Goal: Find specific fact

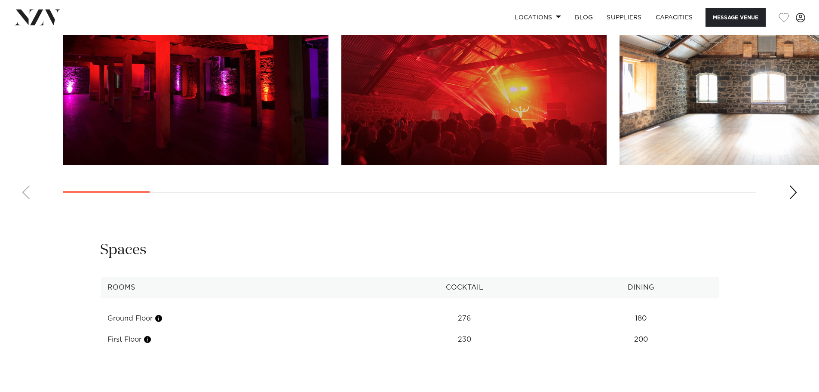
scroll to position [989, 0]
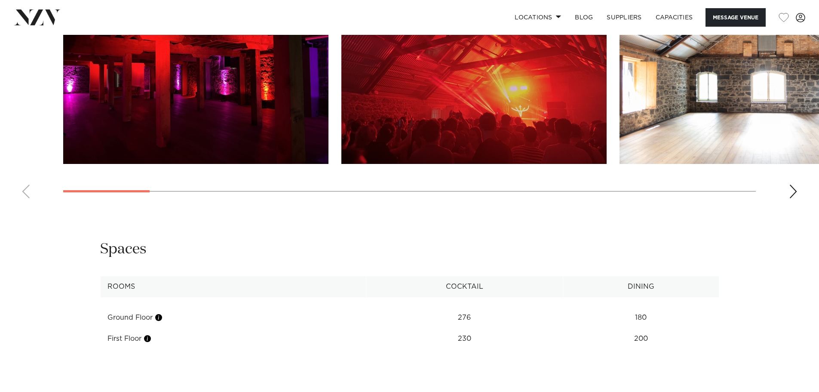
click at [790, 198] on div "Next slide" at bounding box center [793, 191] width 9 height 14
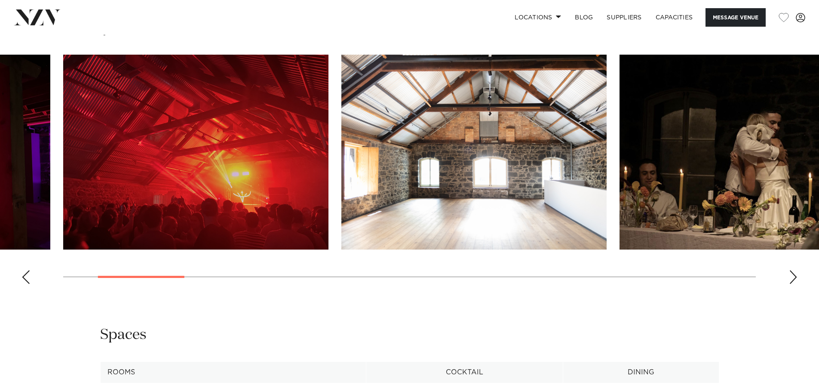
scroll to position [903, 0]
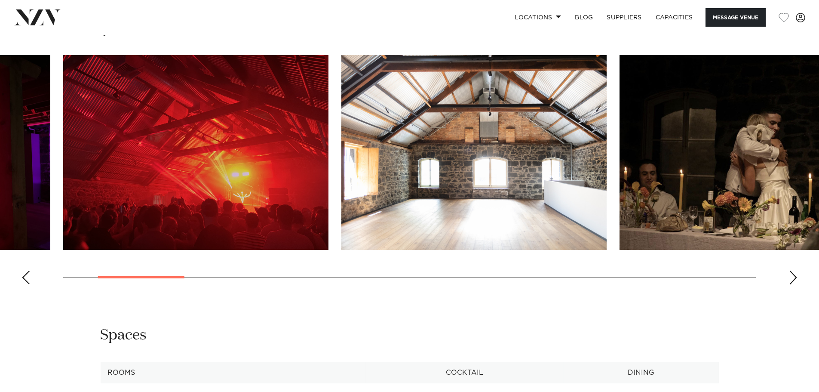
click at [795, 284] on div "Next slide" at bounding box center [793, 277] width 9 height 14
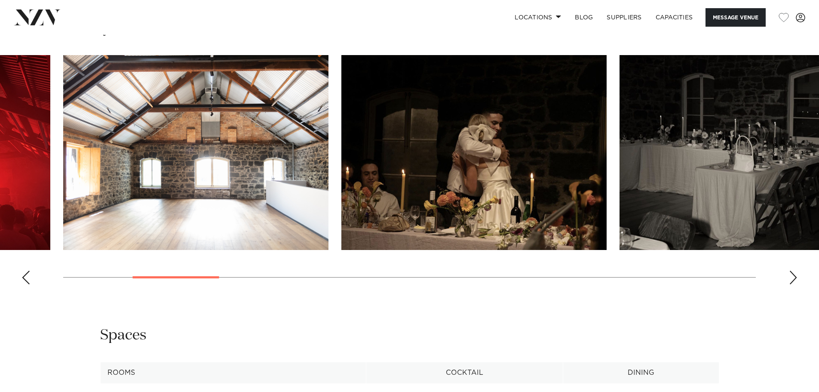
click at [795, 284] on div "Next slide" at bounding box center [793, 277] width 9 height 14
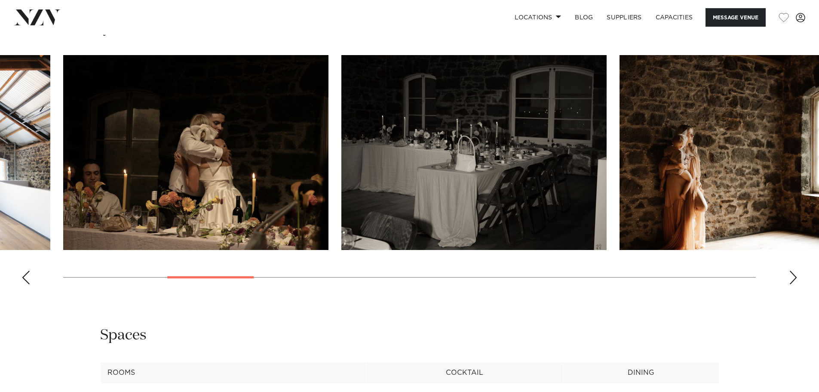
click at [795, 284] on div "Next slide" at bounding box center [793, 277] width 9 height 14
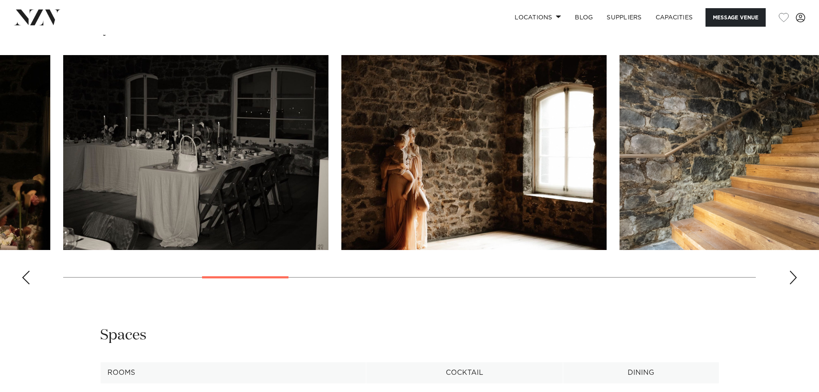
click at [795, 284] on div "Next slide" at bounding box center [793, 277] width 9 height 14
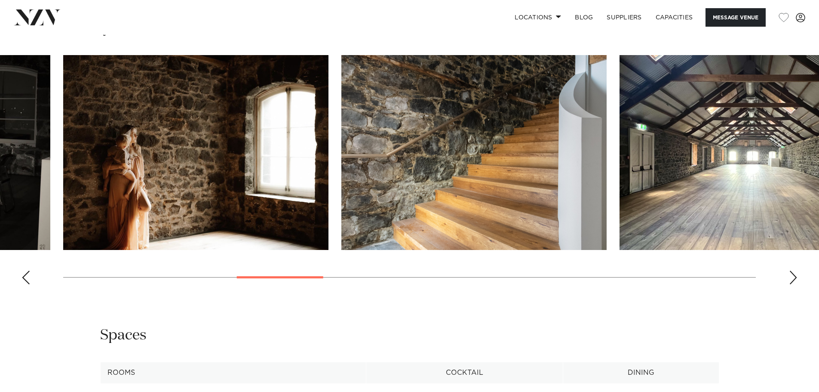
click at [795, 284] on div "Next slide" at bounding box center [793, 277] width 9 height 14
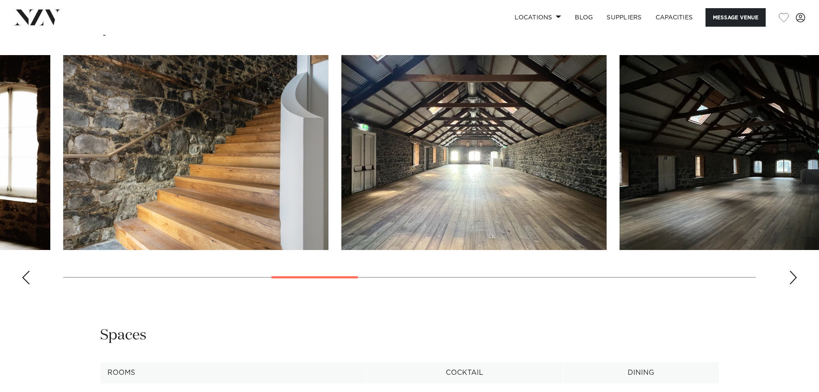
click at [795, 284] on div "Next slide" at bounding box center [793, 277] width 9 height 14
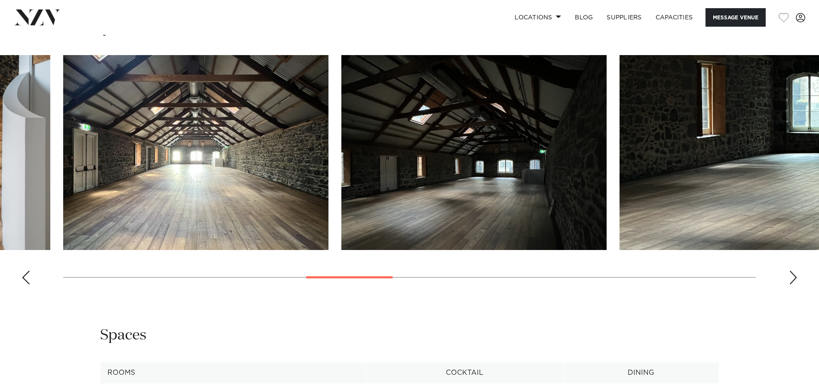
click at [795, 284] on div "Next slide" at bounding box center [793, 277] width 9 height 14
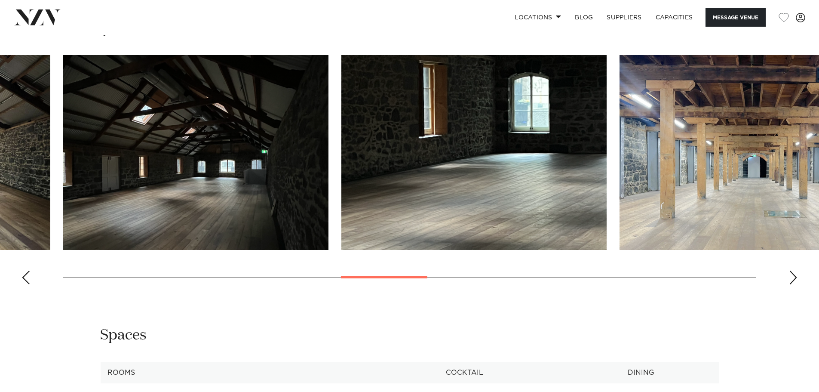
click at [795, 284] on div "Next slide" at bounding box center [793, 277] width 9 height 14
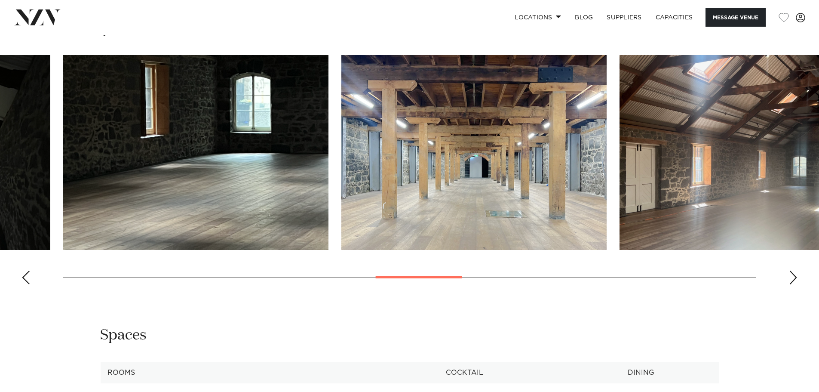
click at [795, 284] on div "Next slide" at bounding box center [793, 277] width 9 height 14
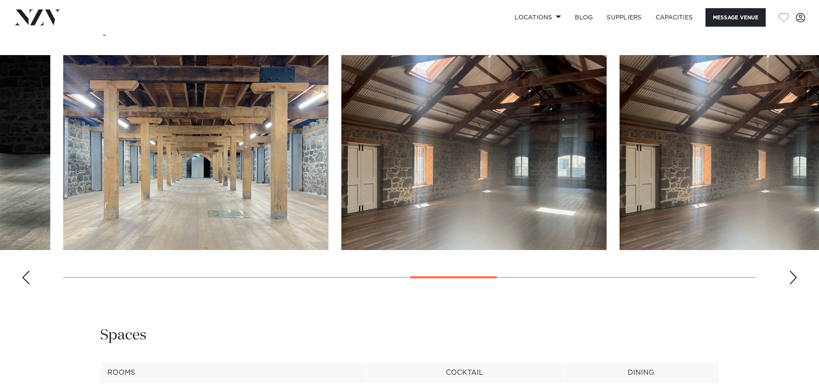
click at [795, 284] on div "Next slide" at bounding box center [793, 277] width 9 height 14
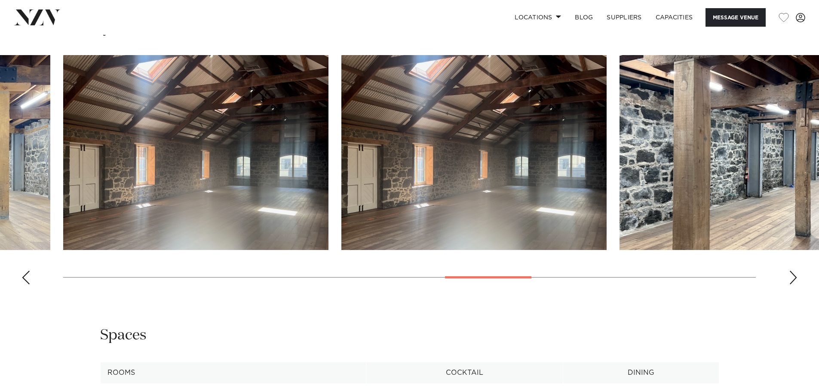
click at [795, 284] on div "Next slide" at bounding box center [793, 277] width 9 height 14
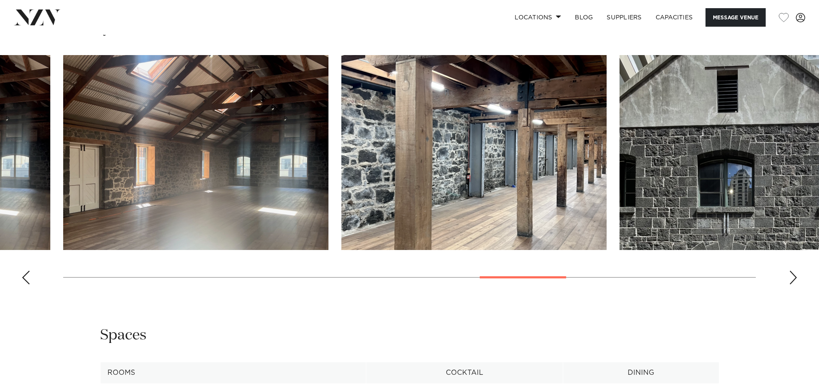
click at [795, 284] on div "Next slide" at bounding box center [793, 277] width 9 height 14
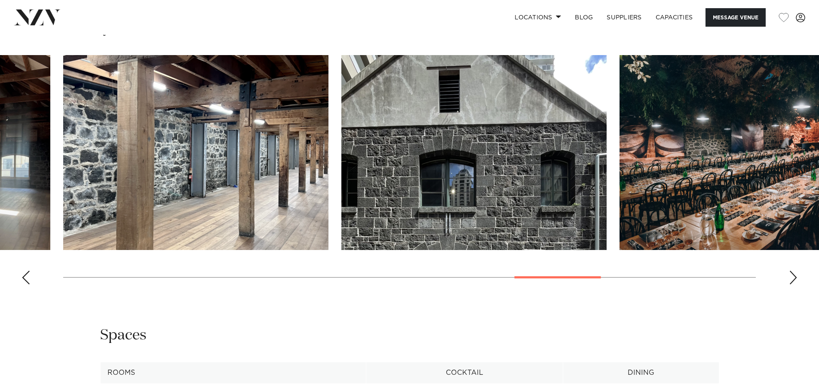
click at [795, 284] on div "Next slide" at bounding box center [793, 277] width 9 height 14
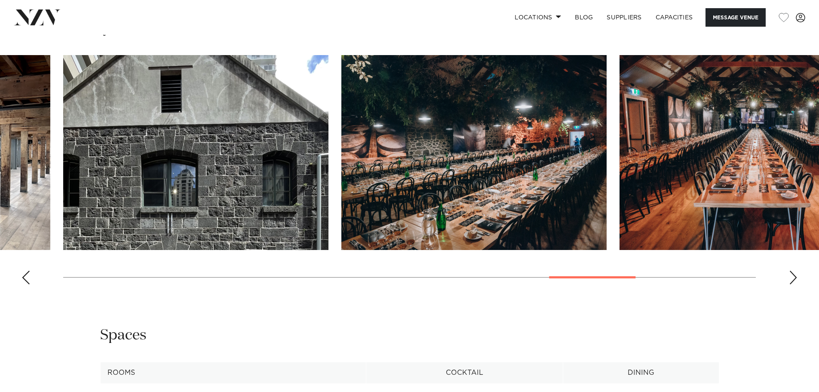
click at [795, 284] on div "Next slide" at bounding box center [793, 277] width 9 height 14
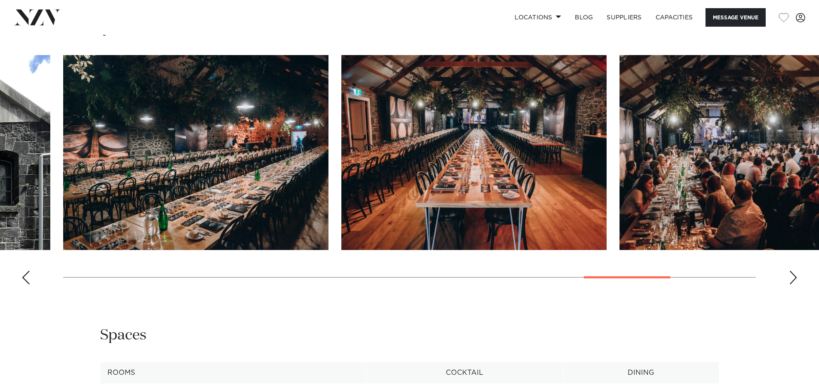
click at [795, 284] on div "Next slide" at bounding box center [793, 277] width 9 height 14
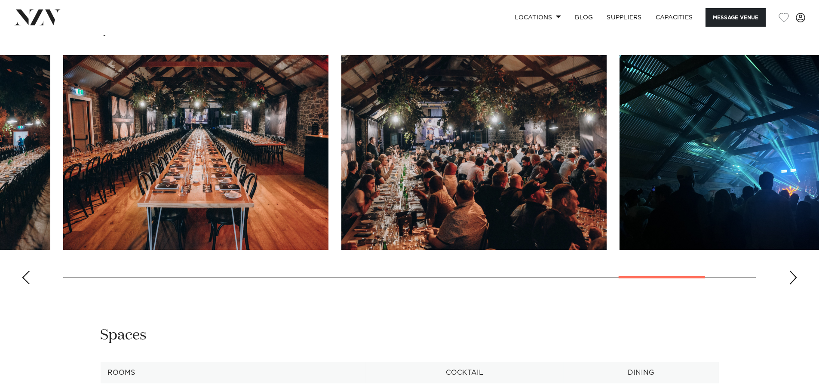
click at [795, 284] on div "Next slide" at bounding box center [793, 277] width 9 height 14
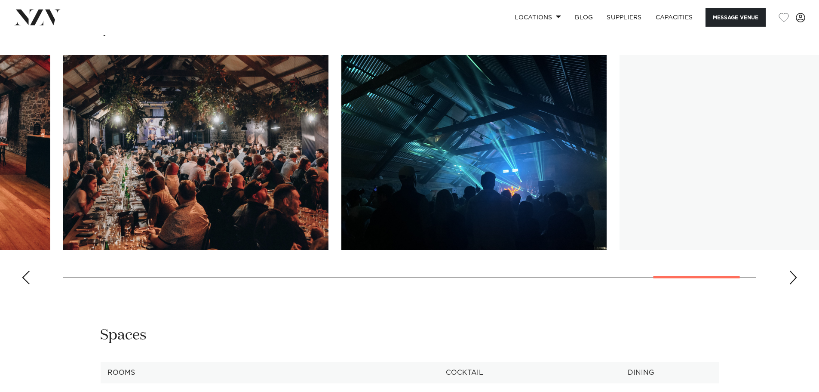
click at [795, 284] on div "Next slide" at bounding box center [793, 277] width 9 height 14
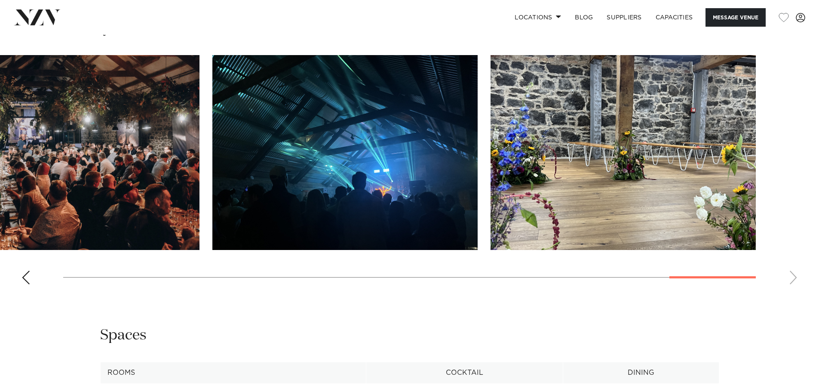
click at [795, 291] on swiper-container at bounding box center [409, 173] width 819 height 236
click at [523, 16] on link "Locations" at bounding box center [538, 17] width 60 height 18
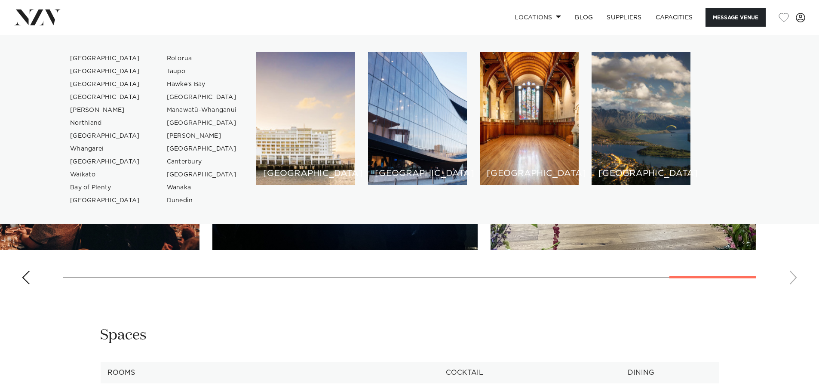
click at [297, 155] on div "[GEOGRAPHIC_DATA]" at bounding box center [305, 118] width 99 height 133
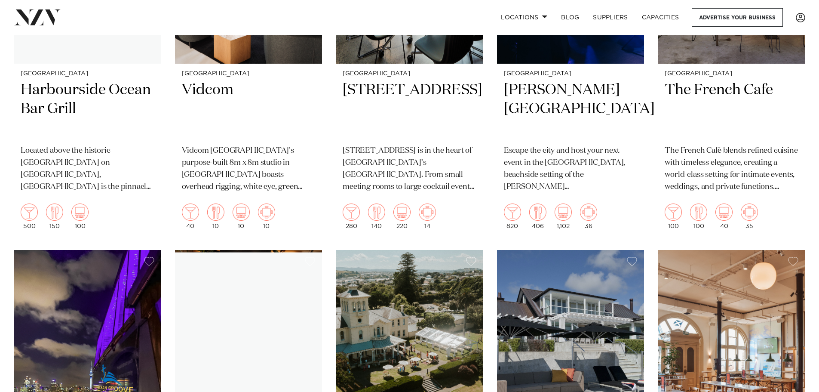
scroll to position [6921, 0]
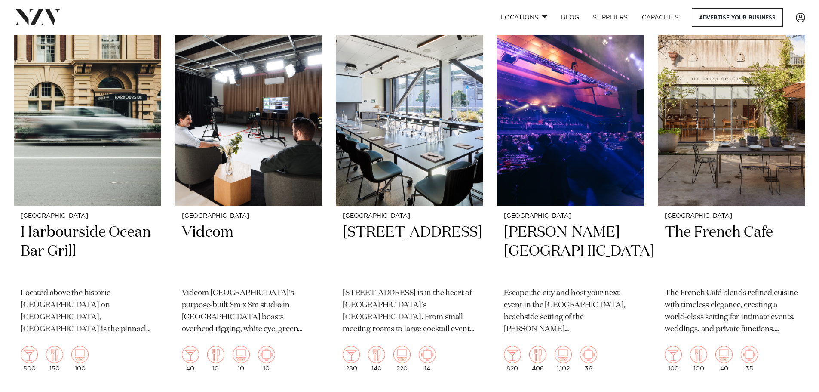
click at [707, 223] on h2 "The French Cafe" at bounding box center [732, 252] width 134 height 58
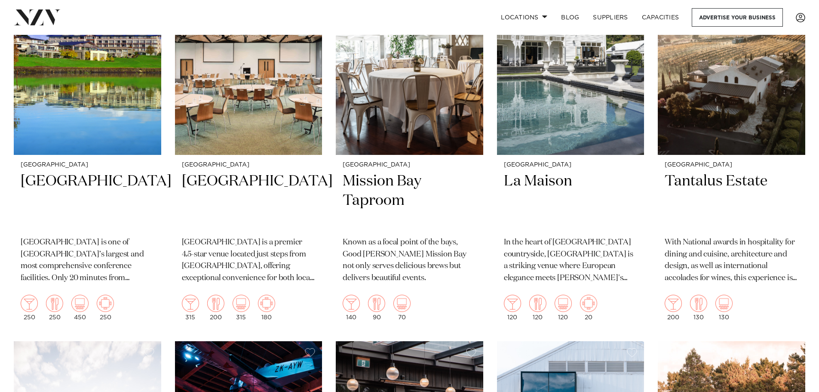
scroll to position [5817, 0]
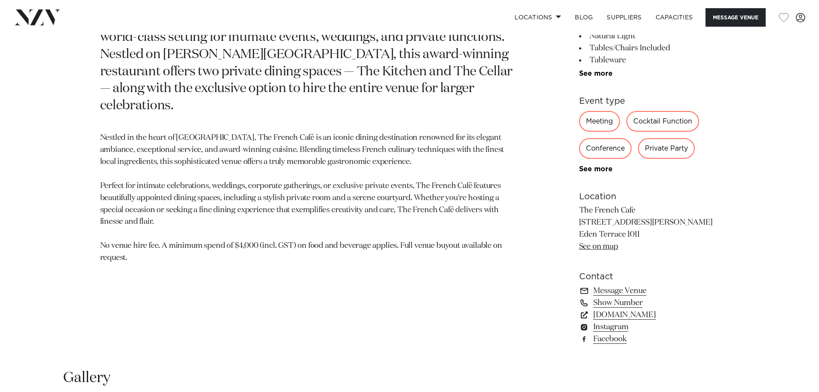
scroll to position [516, 0]
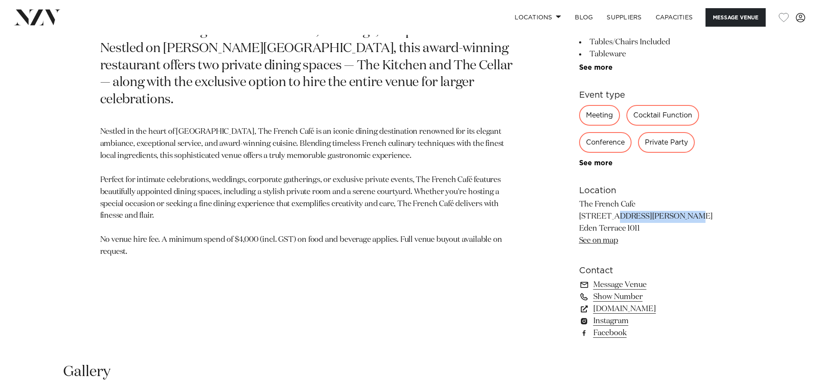
drag, startPoint x: 646, startPoint y: 216, endPoint x: 579, endPoint y: 217, distance: 67.1
click at [579, 217] on p "The French Cafe [STREET_ADDRESS][PERSON_NAME] [GEOGRAPHIC_DATA] 1011 See on map" at bounding box center [649, 223] width 140 height 48
copy p "[STREET_ADDRESS][PERSON_NAME]"
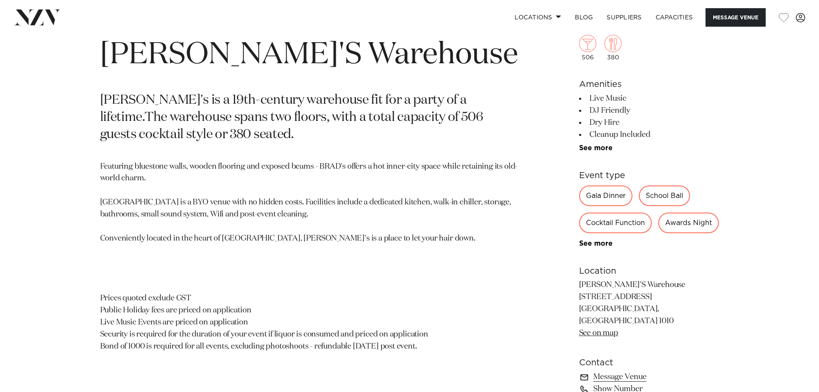
scroll to position [473, 0]
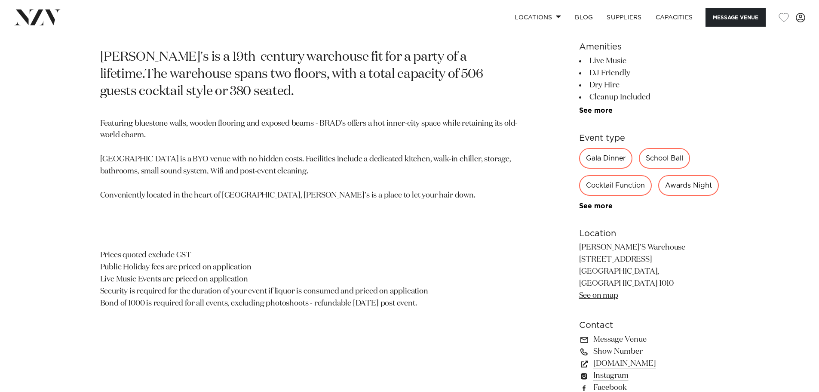
drag, startPoint x: 643, startPoint y: 286, endPoint x: 579, endPoint y: 285, distance: 63.6
click at [579, 285] on p "BRAD'S Warehouse 9 - 11 Durham Lane Auckland CBD, New Zealand 1010 See on map" at bounding box center [649, 272] width 140 height 60
copy p "9 - 11 Durham Lane"
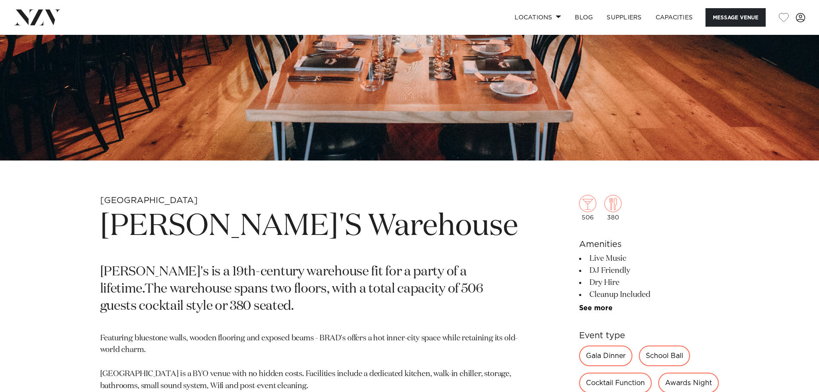
scroll to position [258, 0]
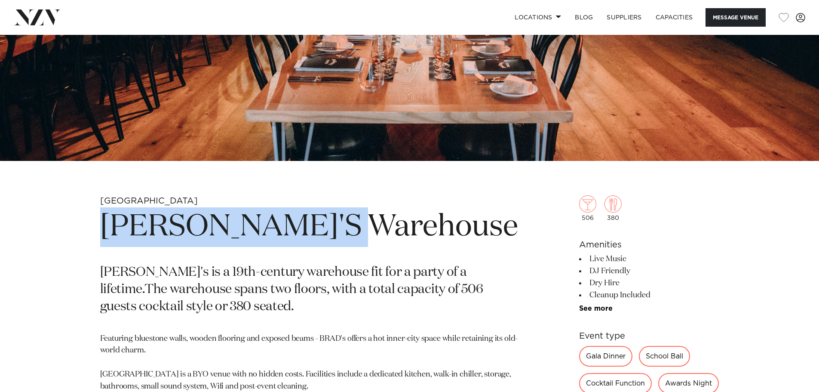
drag, startPoint x: 370, startPoint y: 226, endPoint x: 103, endPoint y: 227, distance: 266.5
click at [103, 227] on h1 "BRAD'S Warehouse" at bounding box center [309, 227] width 418 height 40
copy h1 "BRAD'S Warehouse"
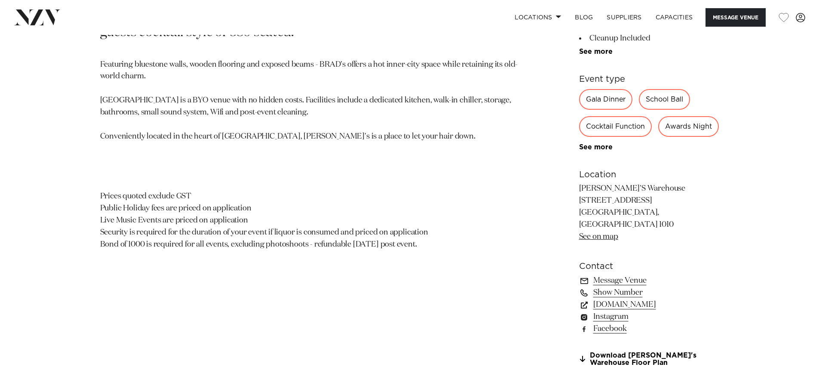
scroll to position [559, 0]
